Goal: Find specific page/section: Find specific page/section

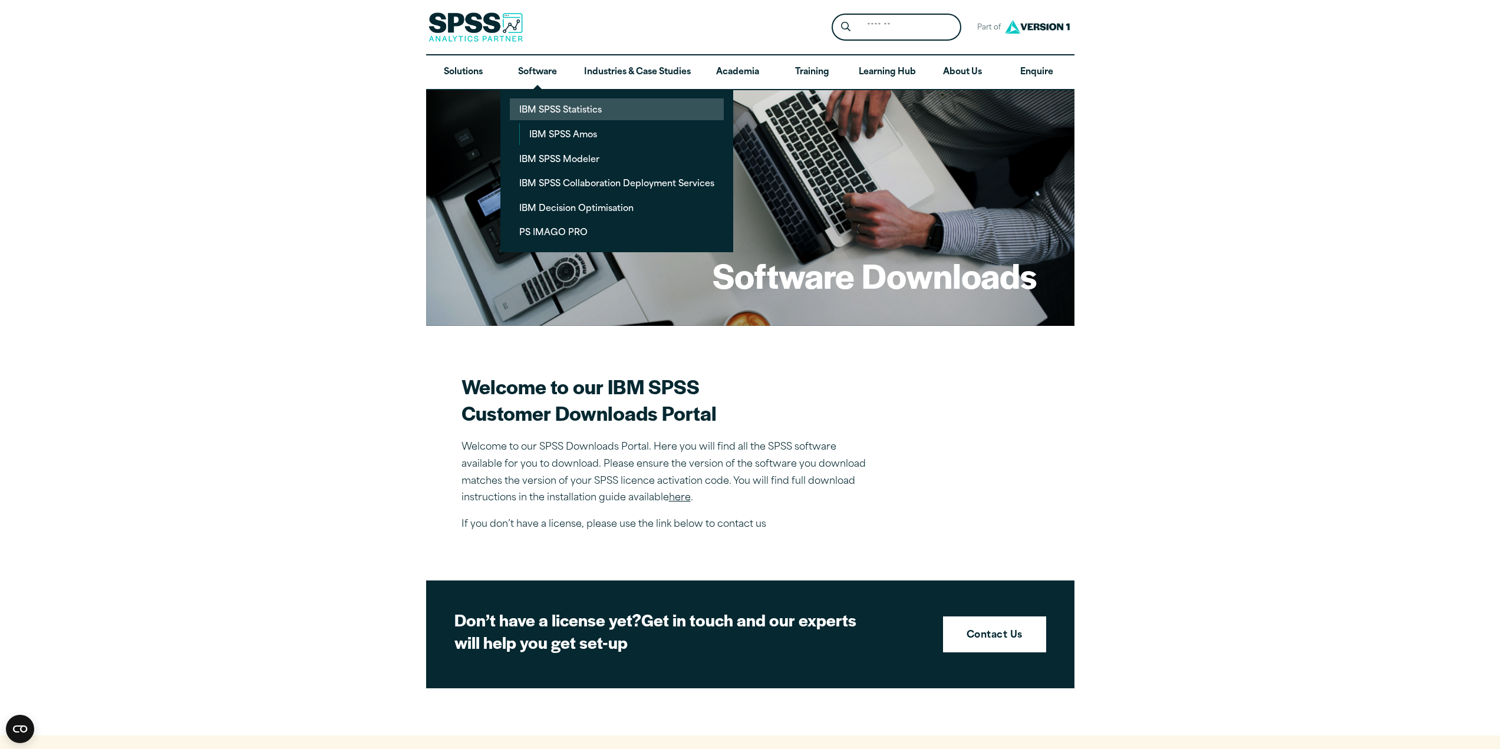
click at [533, 110] on link "IBM SPSS Statistics" at bounding box center [617, 109] width 214 height 22
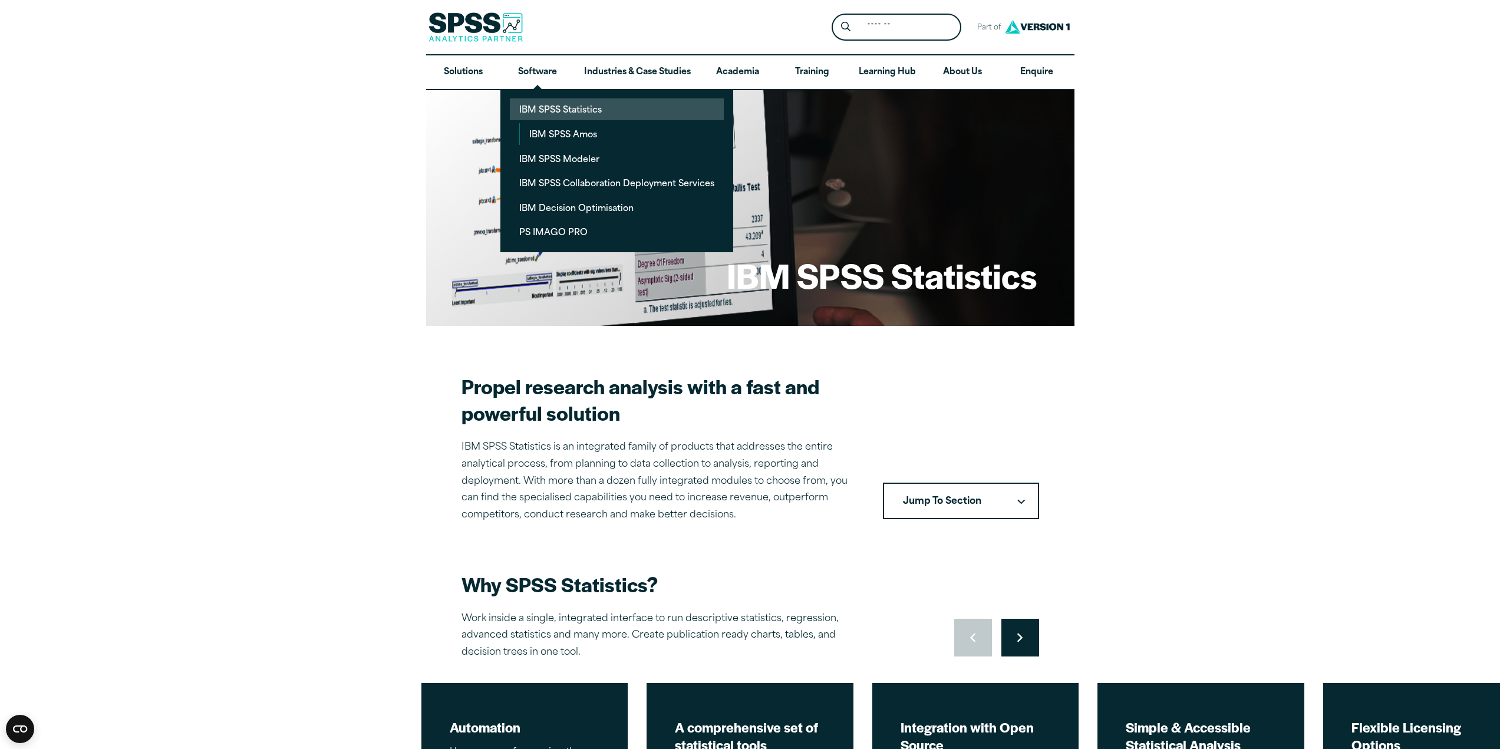
click at [552, 116] on link "IBM SPSS Statistics" at bounding box center [617, 109] width 214 height 22
